Goal: Task Accomplishment & Management: Manage account settings

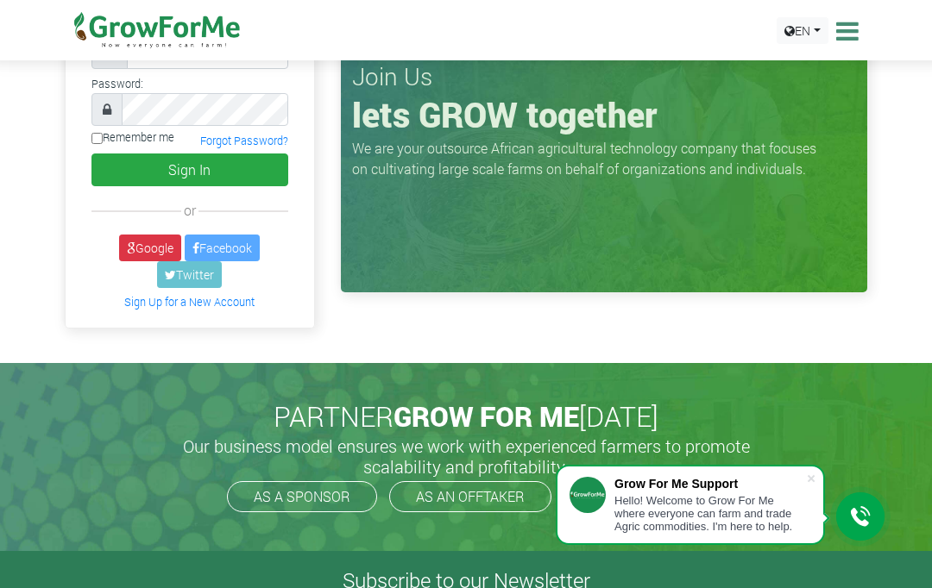
scroll to position [110, 0]
type input "[EMAIL_ADDRESS][DOMAIN_NAME]"
click at [189, 169] on button "Sign In" at bounding box center [189, 170] width 197 height 33
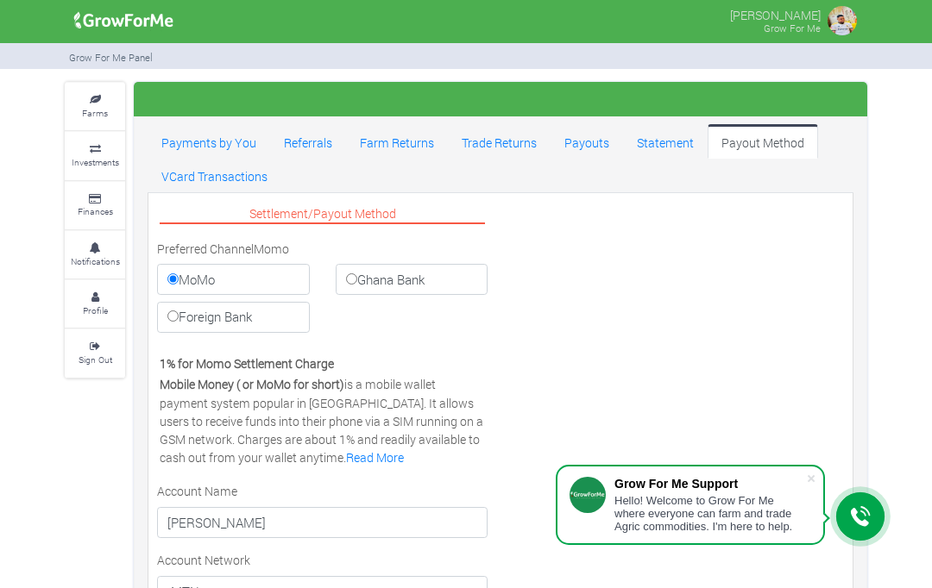
click at [490, 146] on link "Trade Returns" at bounding box center [499, 141] width 103 height 35
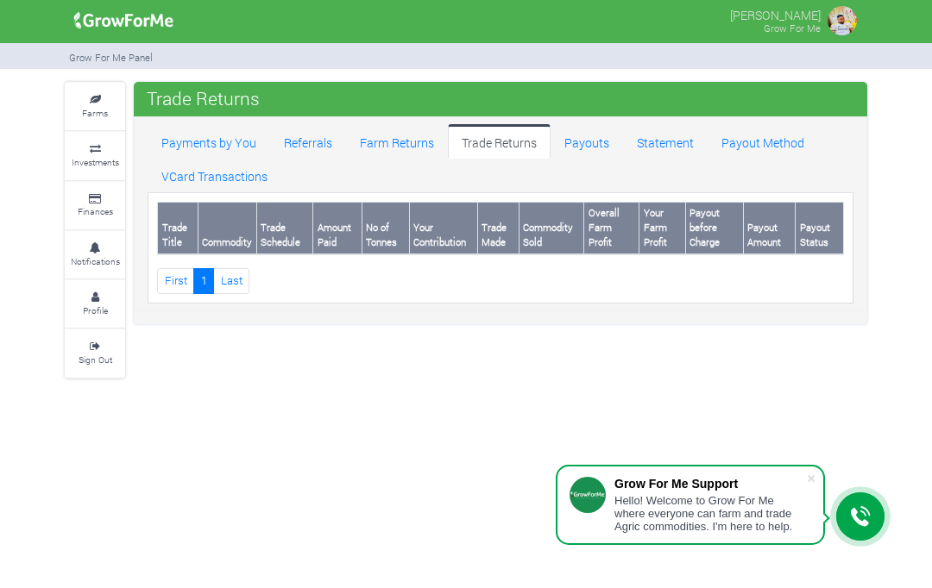
click at [670, 141] on link "Statement" at bounding box center [665, 141] width 85 height 35
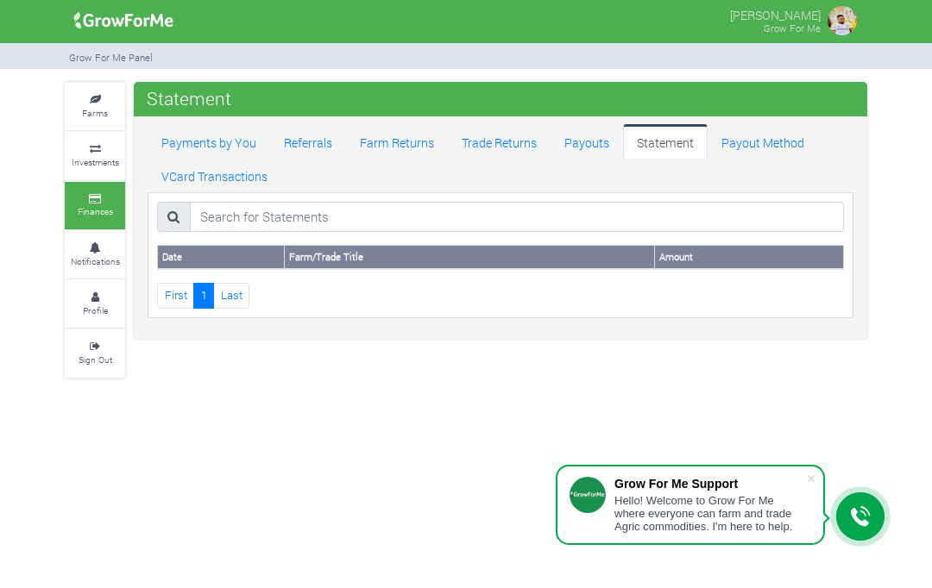
click at [84, 236] on link "Notifications" at bounding box center [95, 254] width 60 height 47
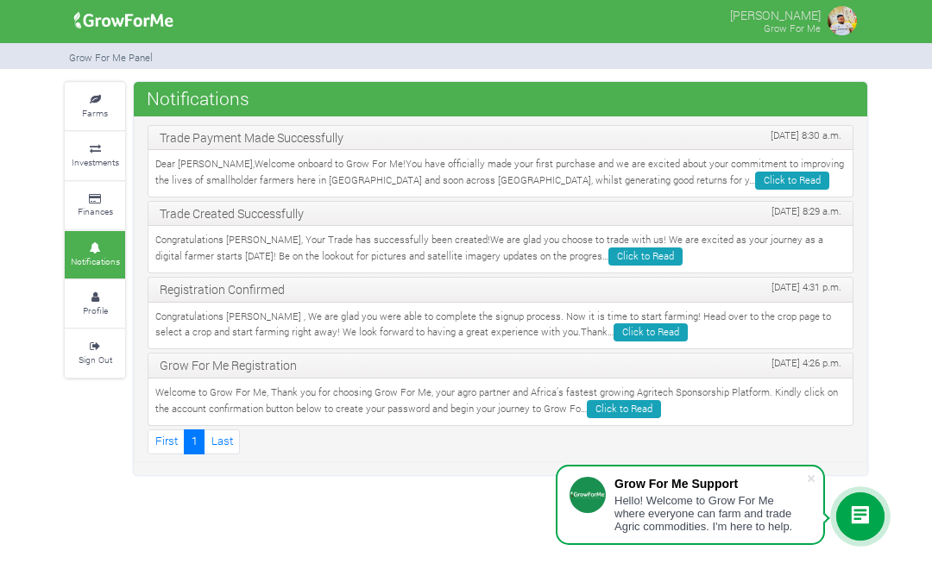
click at [230, 431] on link "Last" at bounding box center [222, 442] width 36 height 25
click at [234, 430] on link "Last" at bounding box center [222, 442] width 36 height 25
click at [755, 186] on link "Click to Read" at bounding box center [792, 181] width 74 height 18
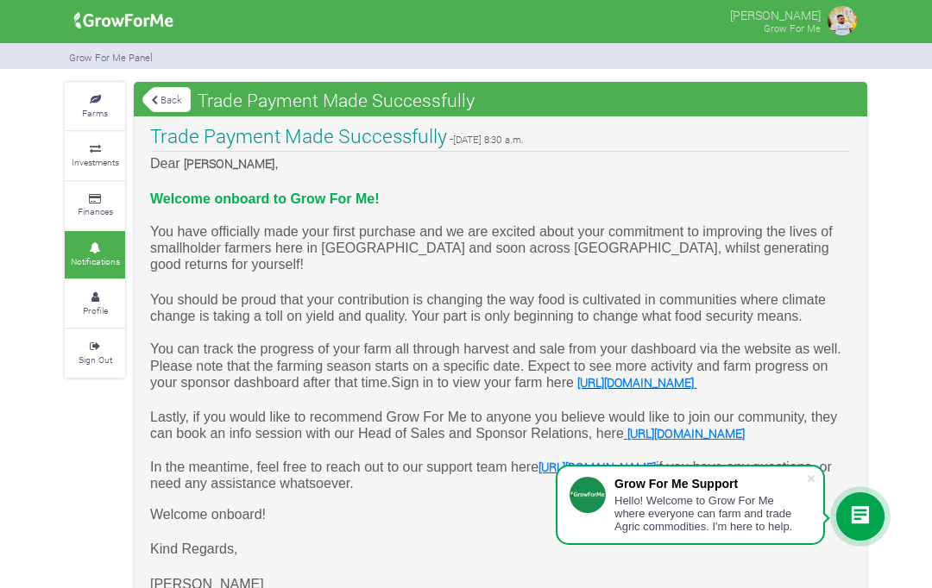
click at [173, 106] on link "Back" at bounding box center [166, 99] width 48 height 28
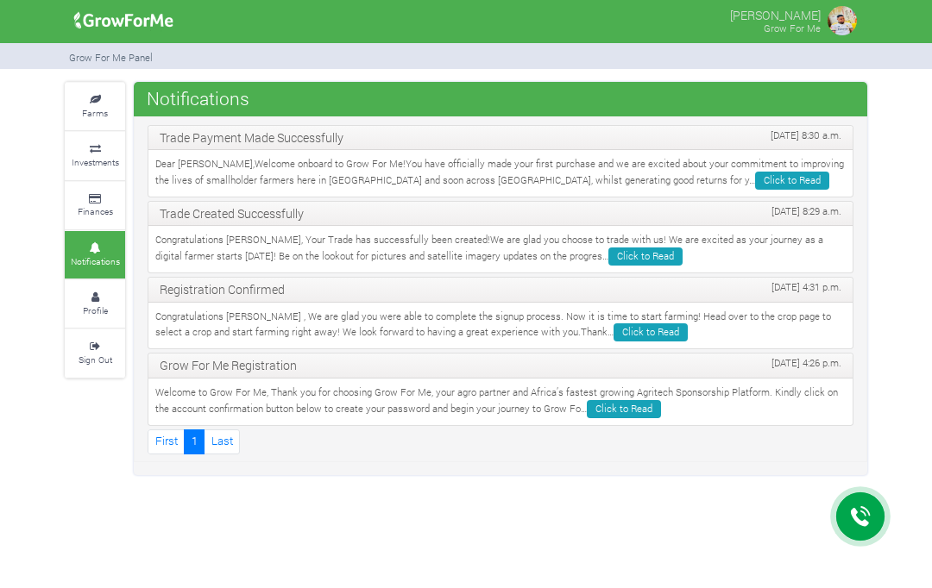
click at [104, 305] on small "Profile" at bounding box center [95, 311] width 25 height 12
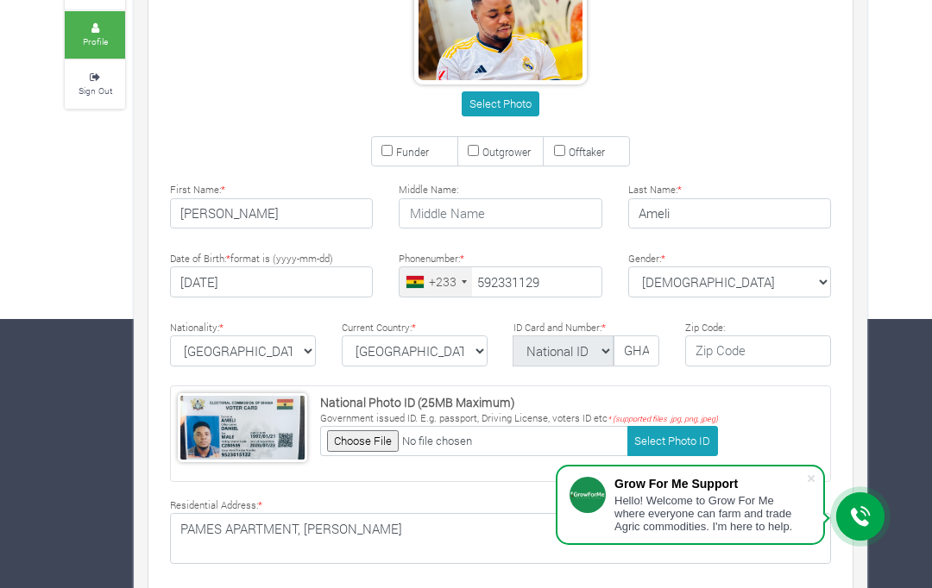
scroll to position [291, 0]
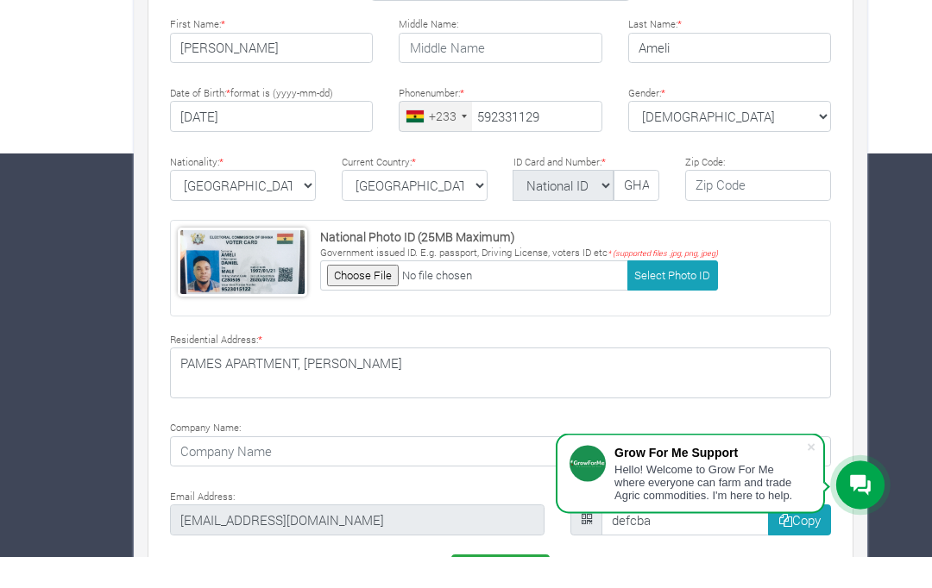
type input "59 233 1129"
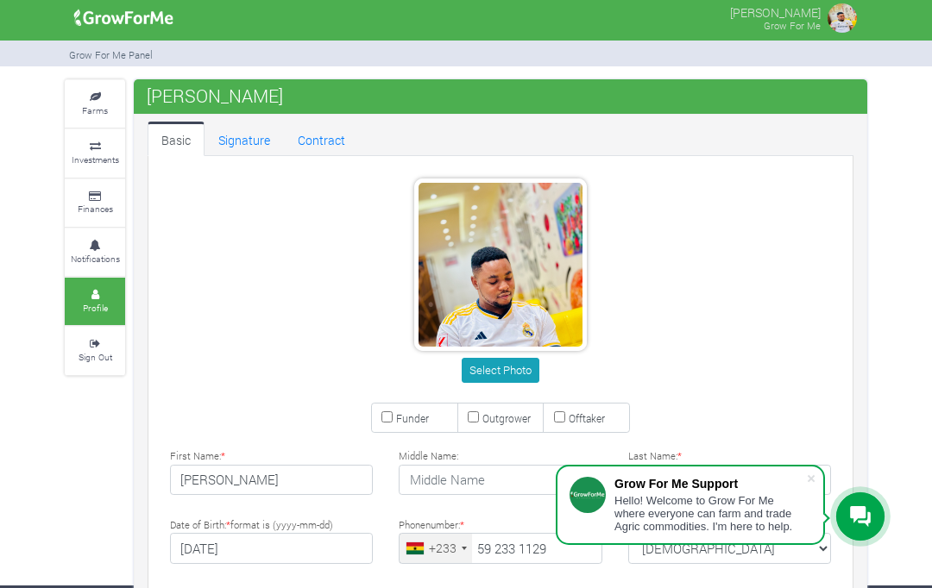
scroll to position [0, 0]
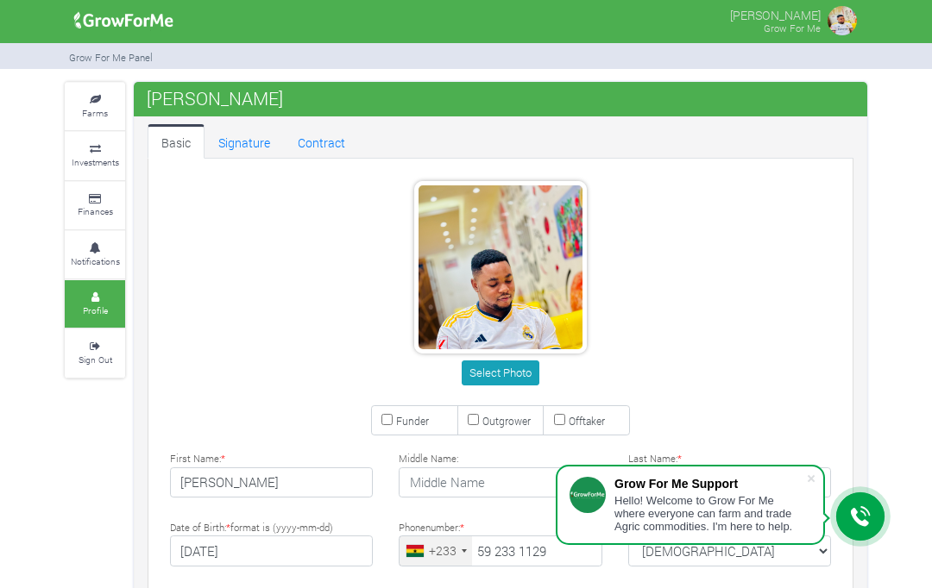
click at [318, 142] on link "Contract" at bounding box center [321, 141] width 75 height 35
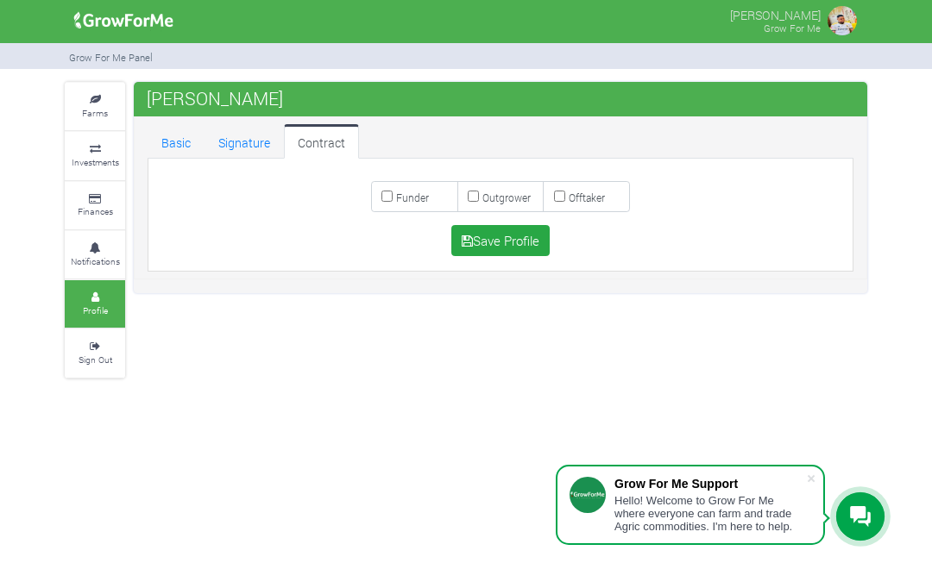
click at [244, 142] on link "Signature" at bounding box center [243, 141] width 79 height 35
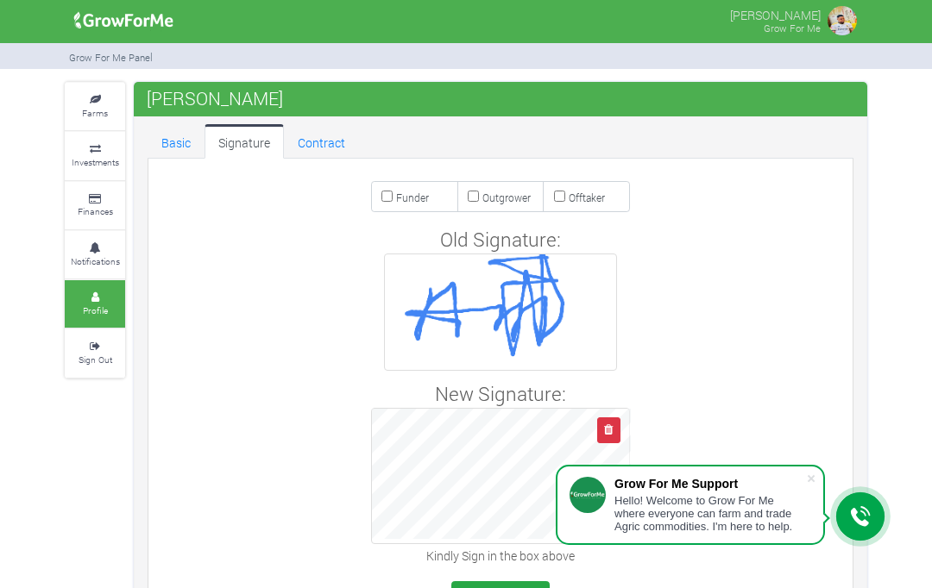
click at [108, 115] on link "Farms" at bounding box center [95, 106] width 60 height 47
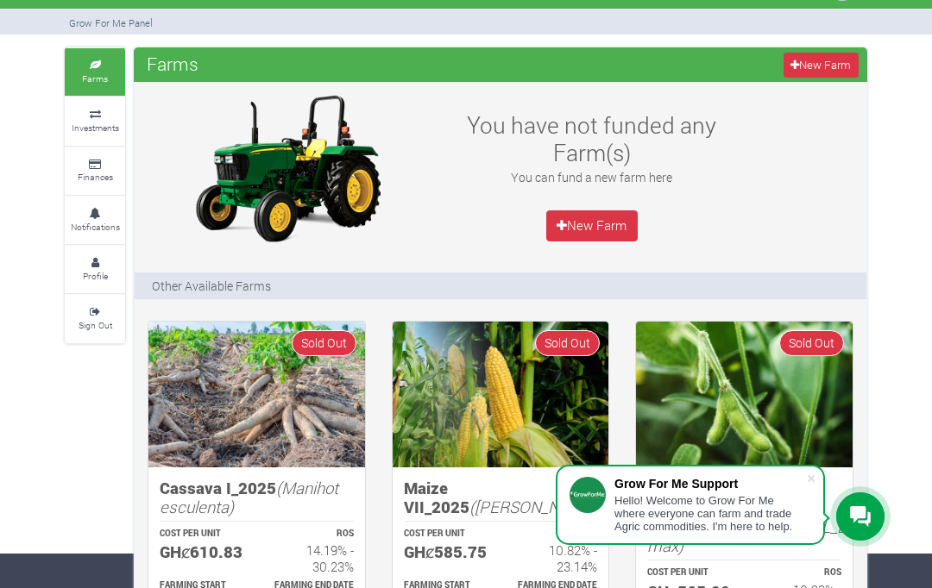
scroll to position [36, 0]
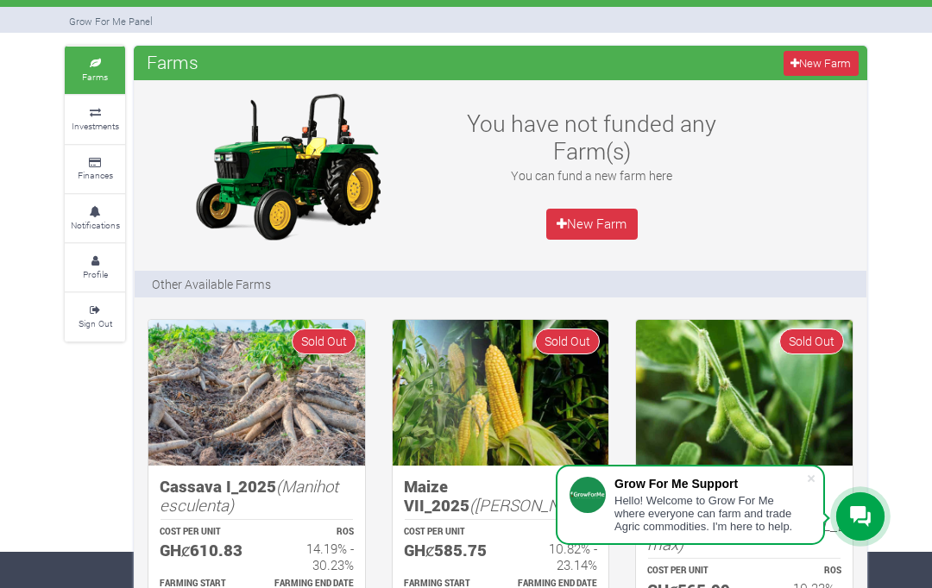
click at [86, 159] on icon at bounding box center [95, 163] width 52 height 9
click at [93, 120] on small "Investments" at bounding box center [95, 126] width 47 height 12
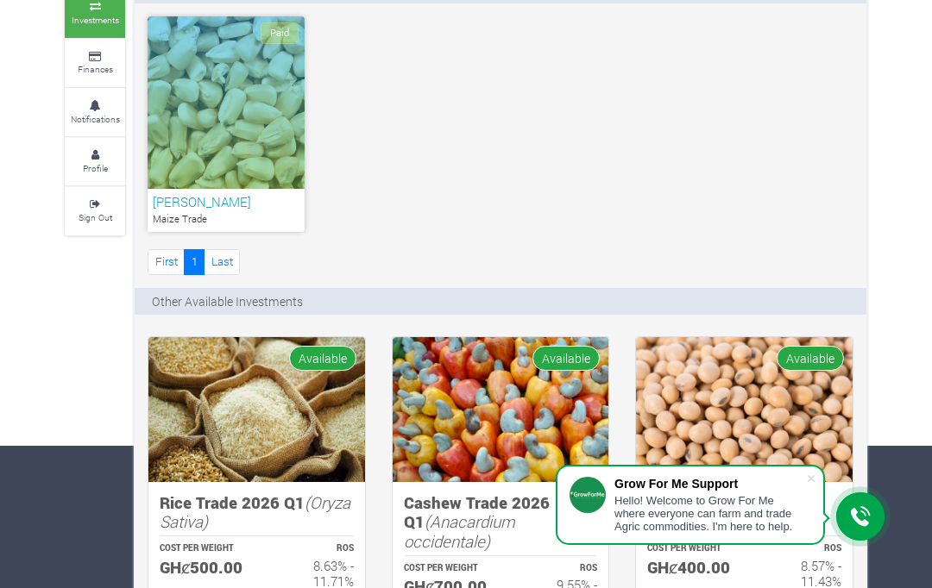
scroll to position [141, 0]
